Goal: Navigation & Orientation: Go to known website

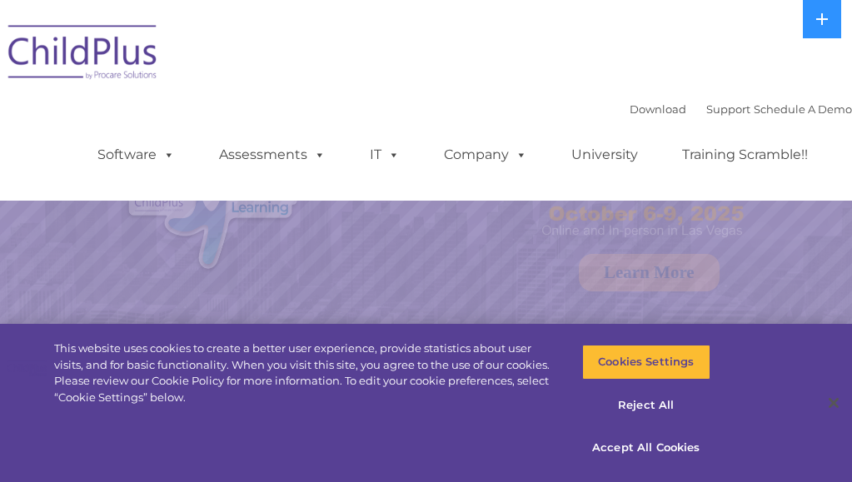
select select "MEDIUM"
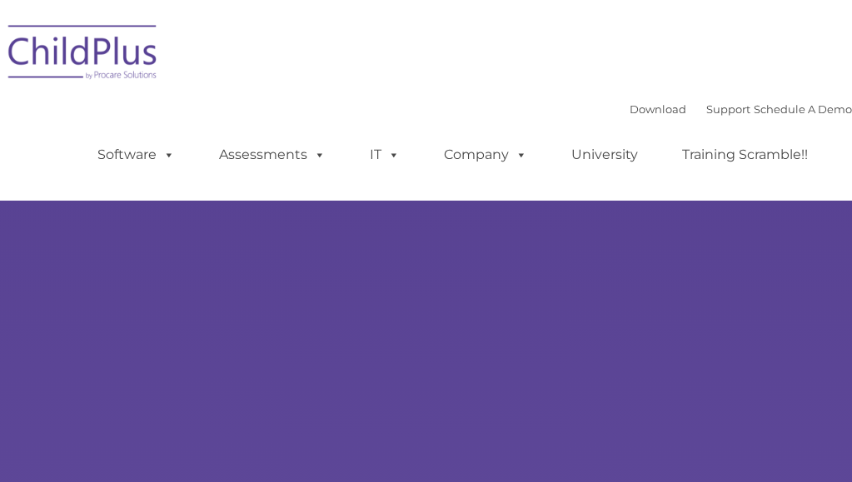
type input ""
select select "MEDIUM"
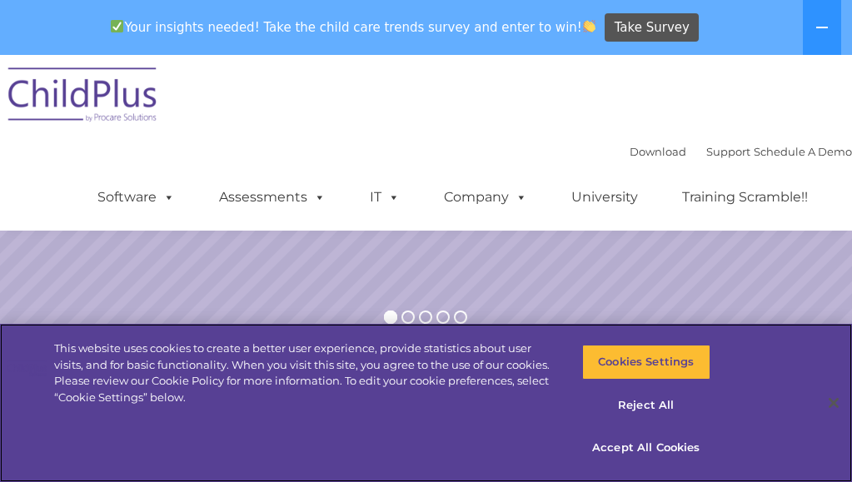
scroll to position [387, 0]
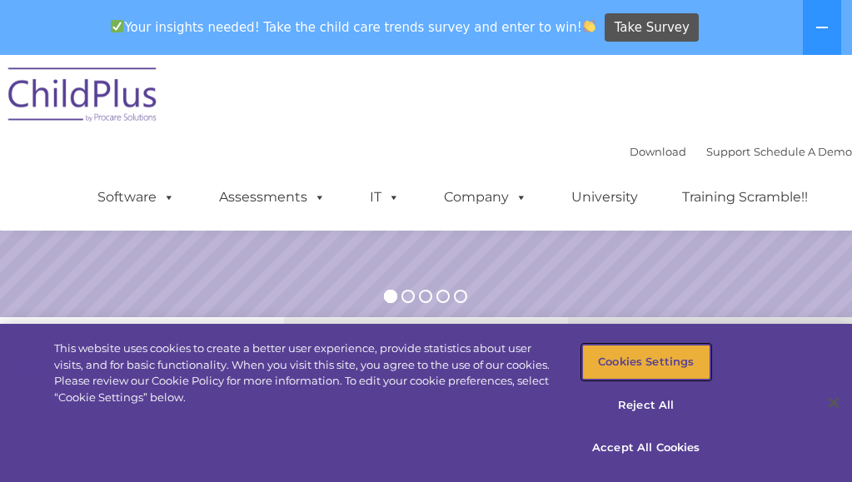
click at [582, 367] on button "Cookies Settings" at bounding box center [645, 362] width 127 height 35
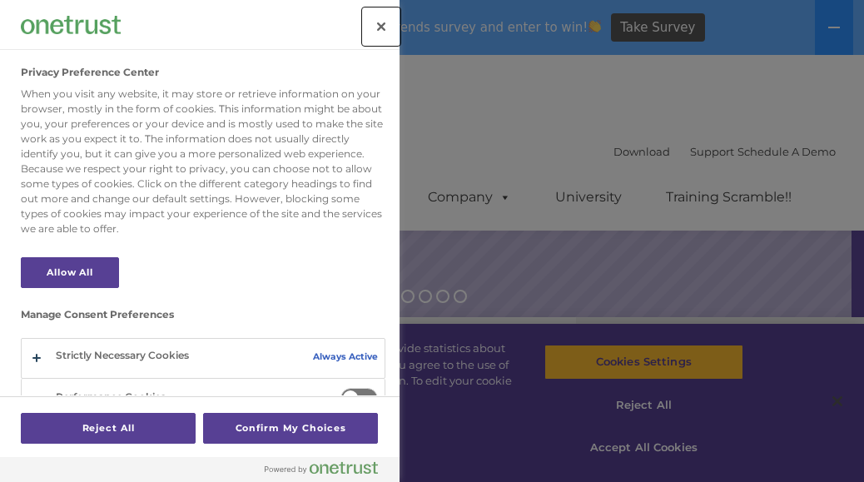
click at [377, 30] on button "Close" at bounding box center [381, 26] width 37 height 37
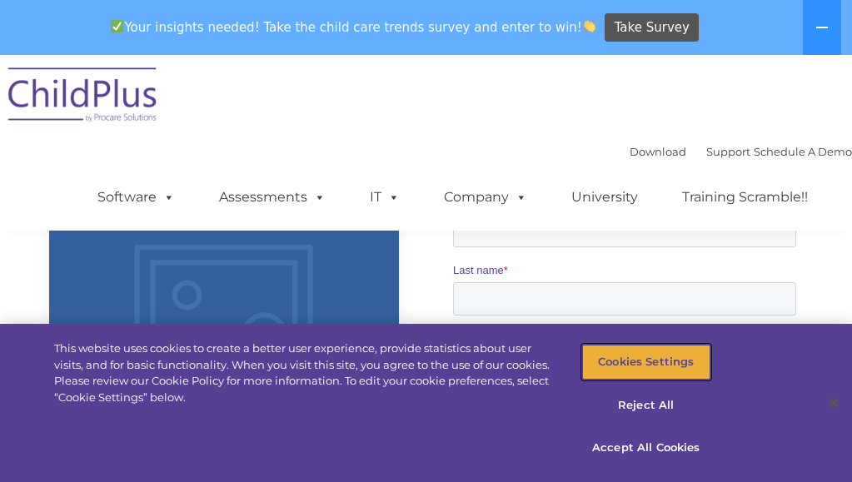
scroll to position [1303, 0]
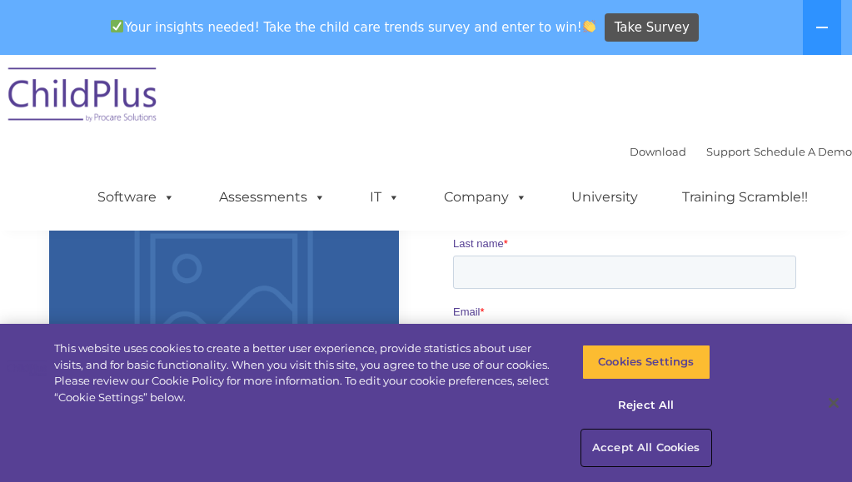
click at [631, 449] on button "Accept All Cookies" at bounding box center [645, 448] width 127 height 35
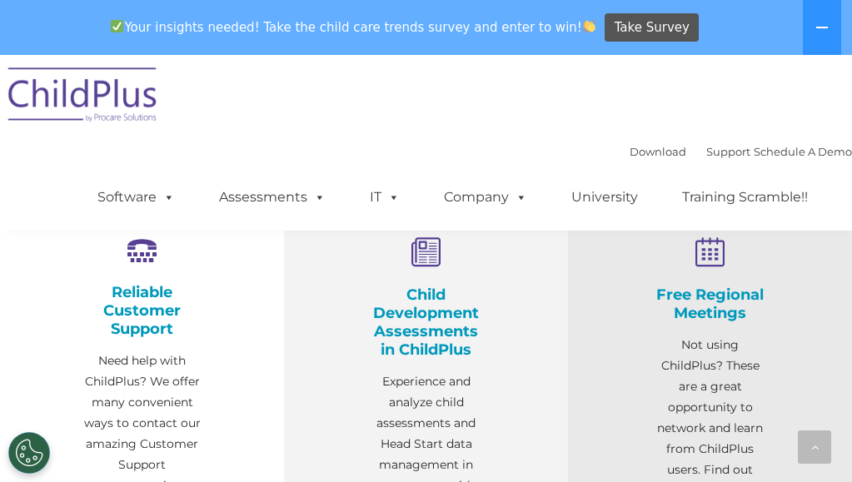
scroll to position [568, 0]
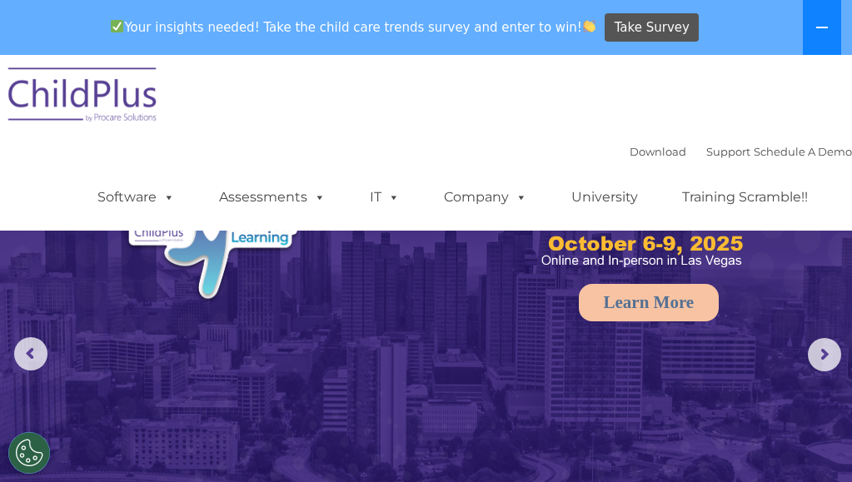
click at [816, 22] on icon at bounding box center [821, 27] width 13 height 13
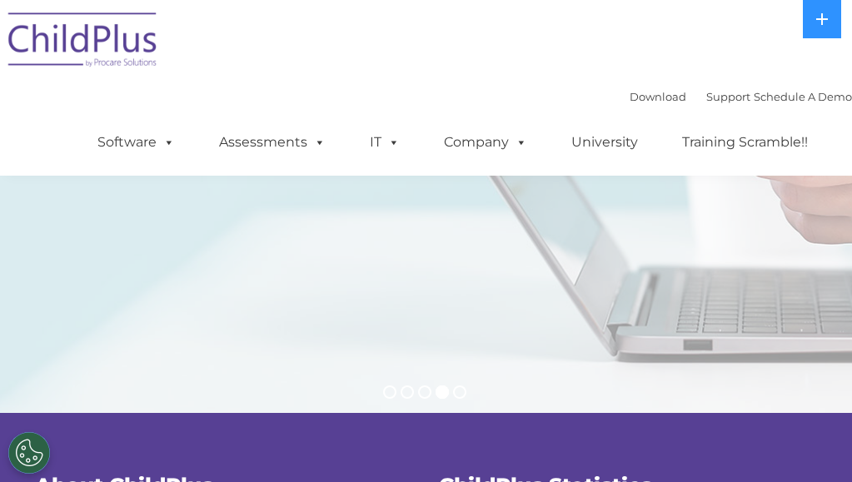
scroll to position [377, 0]
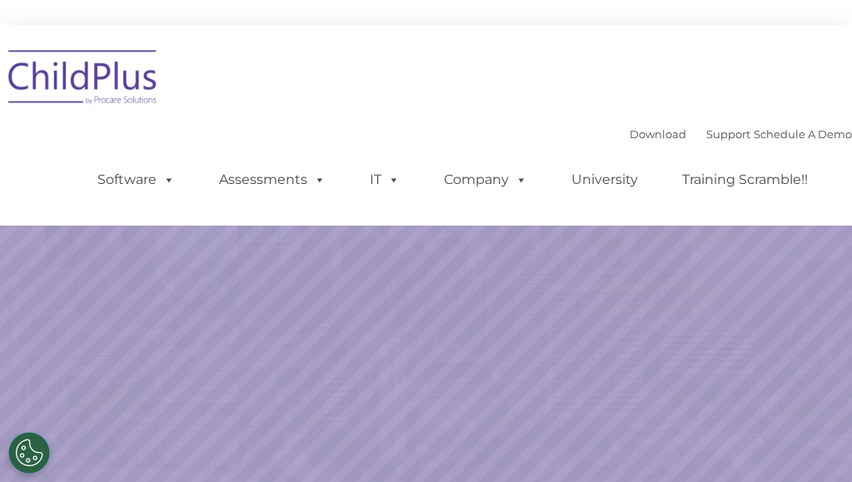
select select "MEDIUM"
